Goal: Transaction & Acquisition: Subscribe to service/newsletter

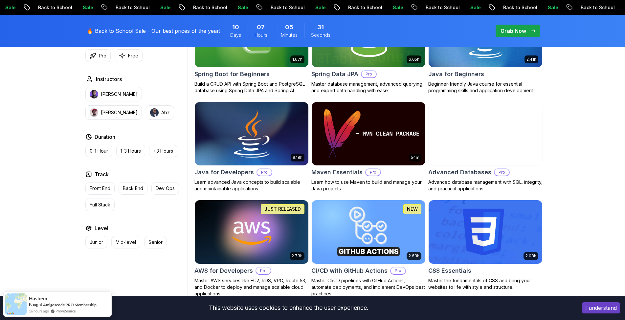
scroll to position [394, 0]
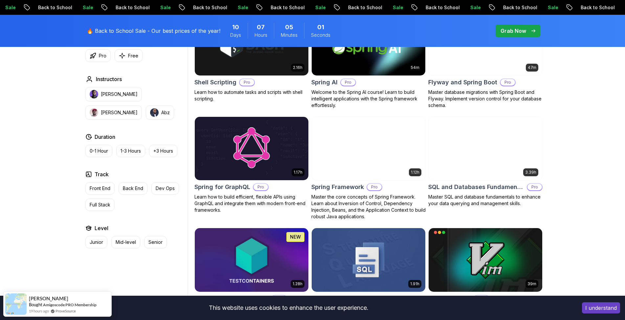
scroll to position [1608, 0]
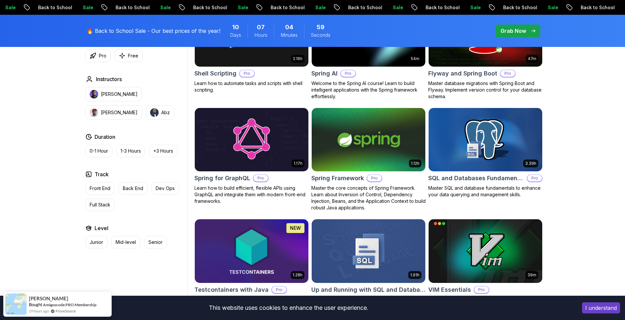
click at [360, 140] on img at bounding box center [368, 139] width 119 height 67
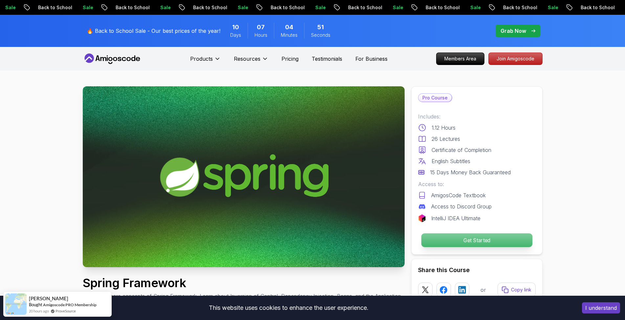
click at [468, 240] on p "Get Started" at bounding box center [476, 240] width 111 height 14
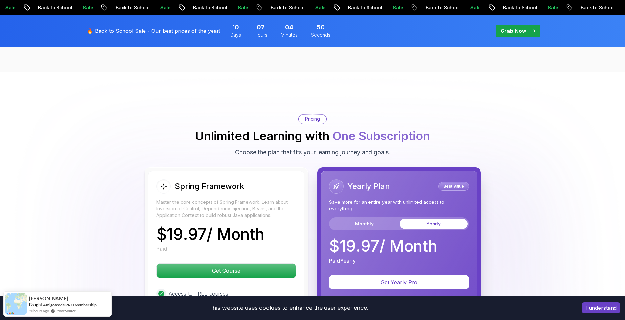
scroll to position [1143, 0]
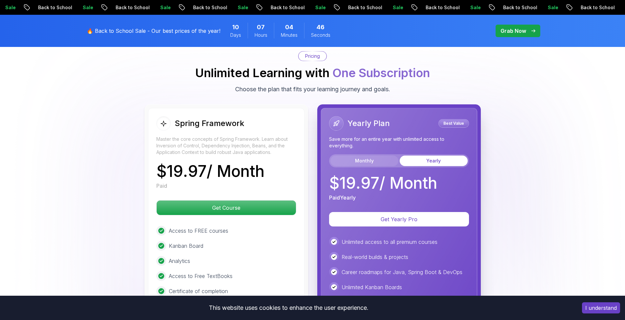
click at [370, 156] on button "Monthly" at bounding box center [364, 161] width 68 height 11
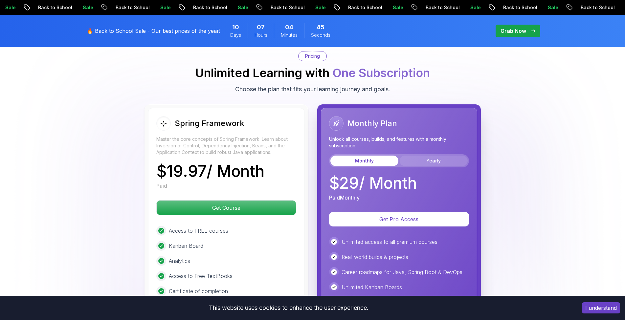
click at [421, 156] on button "Yearly" at bounding box center [433, 161] width 68 height 11
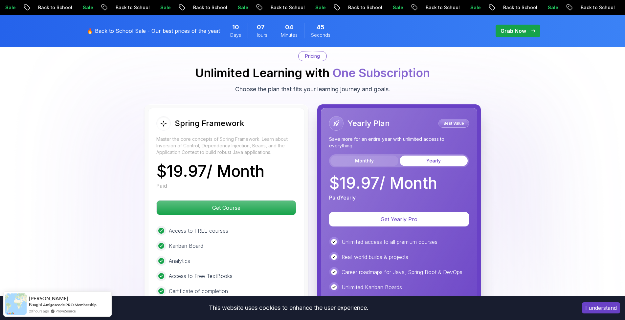
click at [386, 156] on button "Monthly" at bounding box center [364, 161] width 68 height 11
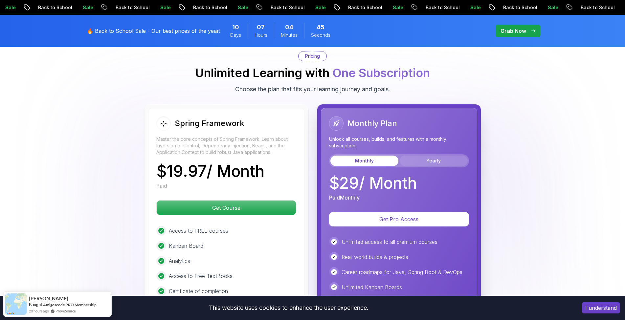
click at [416, 156] on button "Yearly" at bounding box center [433, 161] width 68 height 11
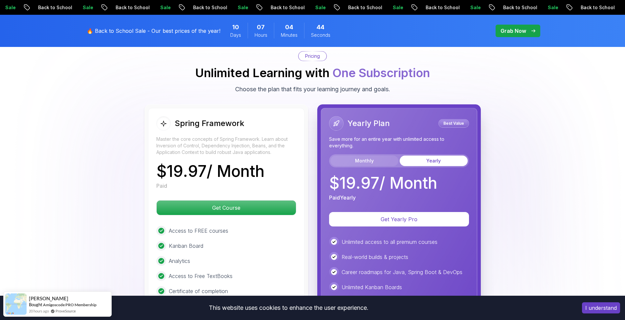
click at [377, 156] on button "Monthly" at bounding box center [364, 161] width 68 height 11
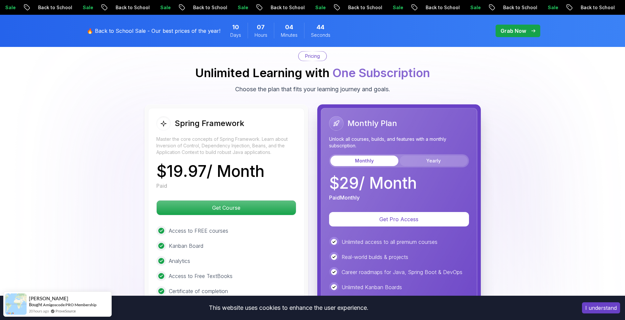
click at [410, 156] on button "Yearly" at bounding box center [433, 161] width 68 height 11
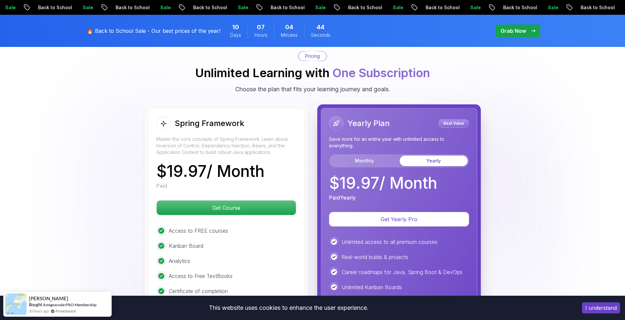
click at [357, 154] on div "Monthly Yearly" at bounding box center [399, 160] width 140 height 13
click at [405, 156] on button "Yearly" at bounding box center [433, 161] width 68 height 11
click at [367, 156] on button "Monthly" at bounding box center [364, 161] width 68 height 11
click at [415, 156] on button "Yearly" at bounding box center [433, 161] width 68 height 11
drag, startPoint x: 366, startPoint y: 149, endPoint x: 370, endPoint y: 149, distance: 3.3
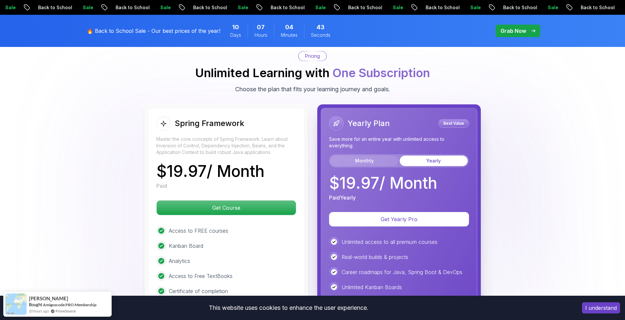
click at [366, 156] on button "Monthly" at bounding box center [364, 161] width 68 height 11
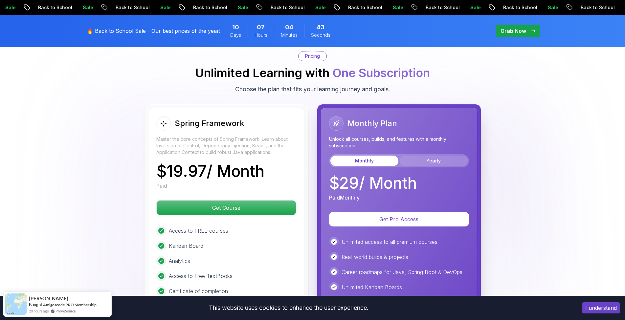
click at [416, 156] on button "Yearly" at bounding box center [433, 161] width 68 height 11
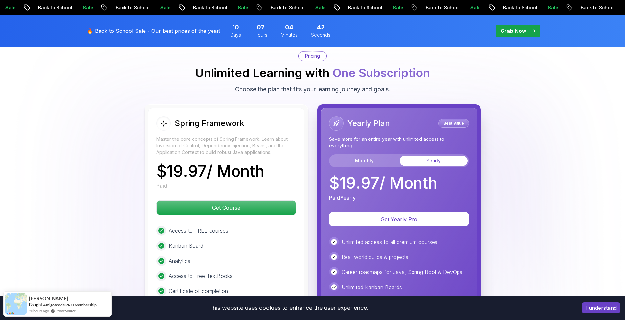
click at [343, 154] on div "Monthly Yearly" at bounding box center [399, 160] width 140 height 13
click at [401, 156] on button "Yearly" at bounding box center [433, 161] width 68 height 11
click at [344, 142] on div "Yearly Plan Best Value Save more for an entire year with unlimited access to ev…" at bounding box center [399, 141] width 140 height 51
click at [420, 156] on button "Yearly" at bounding box center [433, 161] width 68 height 11
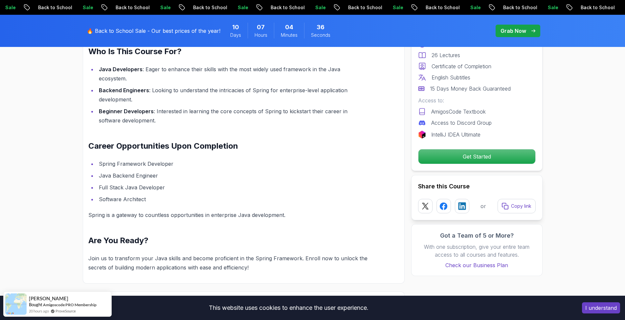
scroll to position [519, 0]
